Goal: Information Seeking & Learning: Learn about a topic

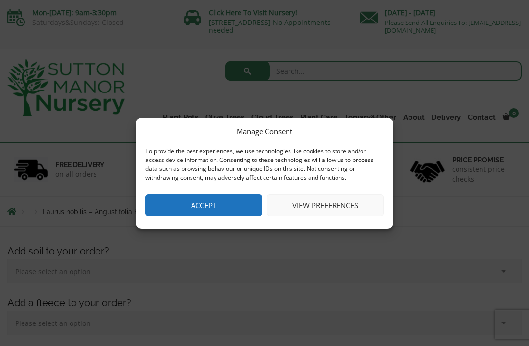
click at [226, 201] on button "Accept" at bounding box center [203, 205] width 117 height 22
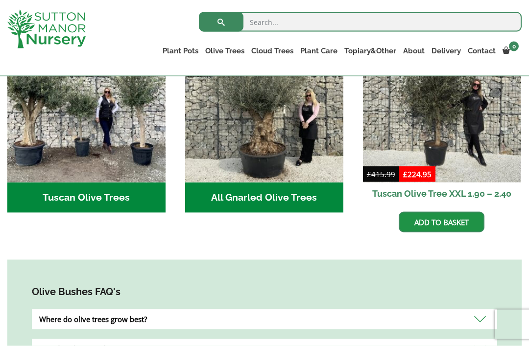
scroll to position [416, 0]
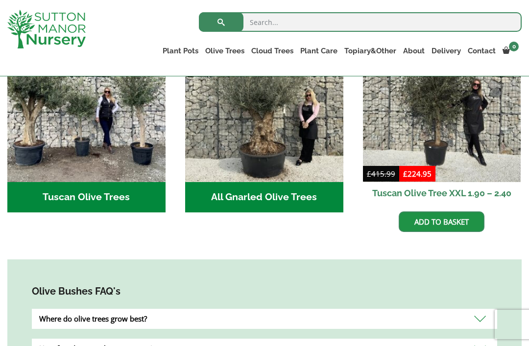
click at [276, 141] on img "Visit product category All Gnarled Olive Trees" at bounding box center [264, 103] width 158 height 158
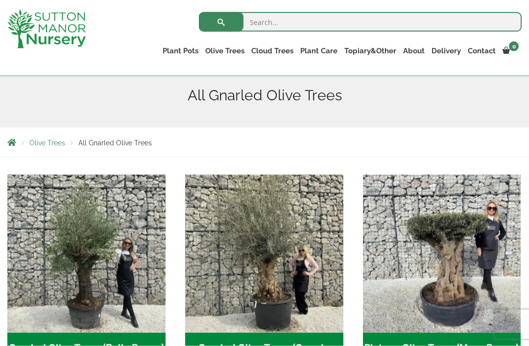
scroll to position [117, 0]
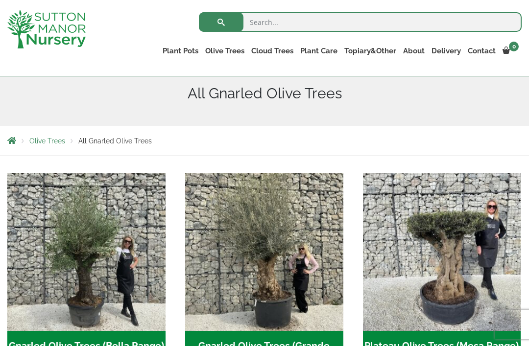
click at [111, 340] on h2 "Gnarled Olive Trees (Bella Range) (67)" at bounding box center [86, 346] width 158 height 30
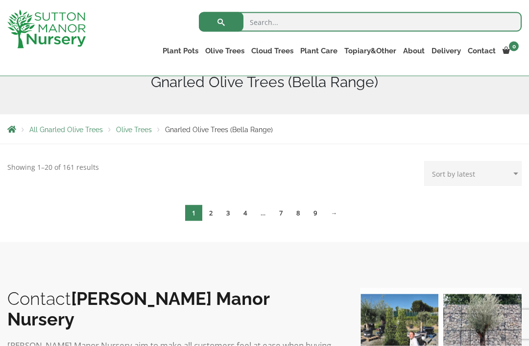
scroll to position [129, 0]
click at [335, 207] on link "→" at bounding box center [334, 213] width 20 height 16
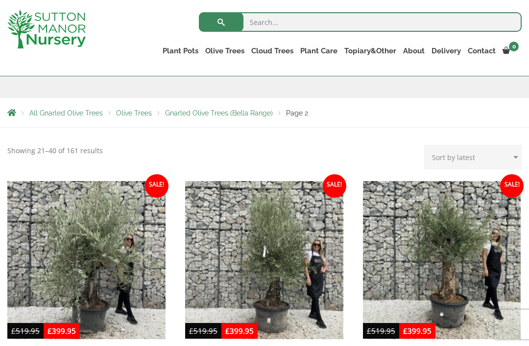
scroll to position [142, 0]
